Goal: Transaction & Acquisition: Book appointment/travel/reservation

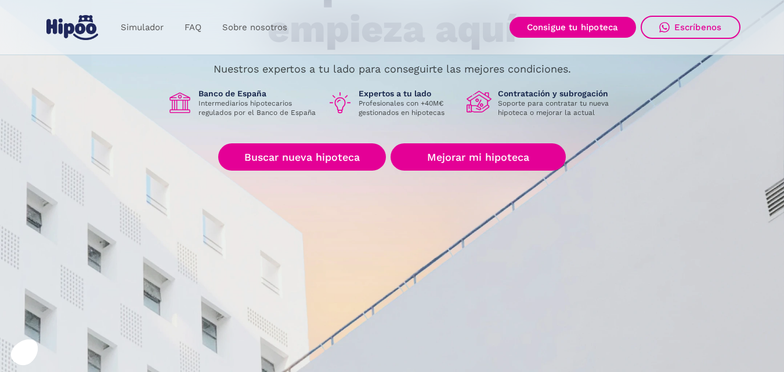
scroll to position [178, 0]
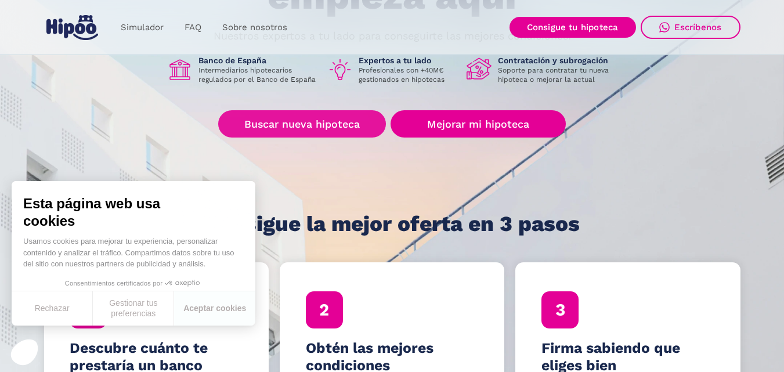
drag, startPoint x: 294, startPoint y: 106, endPoint x: 294, endPoint y: 115, distance: 8.7
click at [294, 115] on div "Tu hipoteca ideal empieza aquí Nuestros expertos a tu lado para conseguirte las…" at bounding box center [392, 84] width 697 height 303
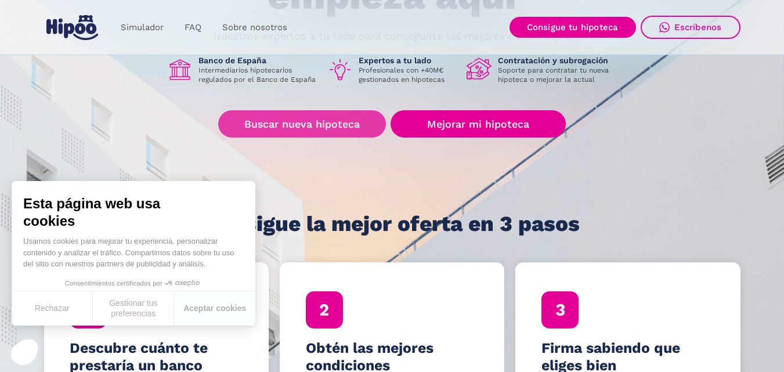
click at [294, 115] on link "Buscar nueva hipoteca" at bounding box center [302, 123] width 168 height 27
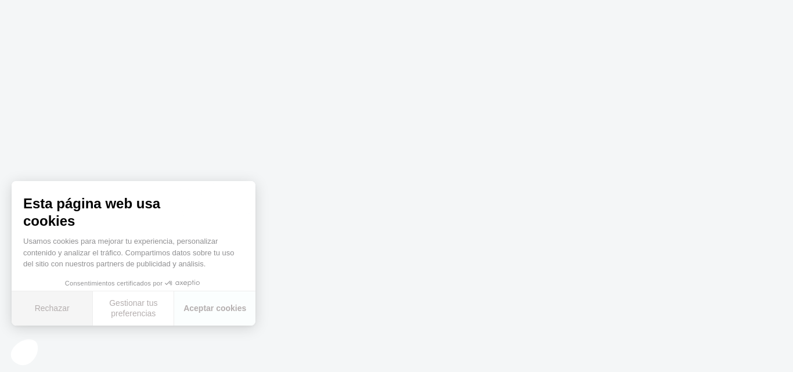
click at [52, 308] on button "Rechazar" at bounding box center [52, 308] width 81 height 34
